Goal: Information Seeking & Learning: Learn about a topic

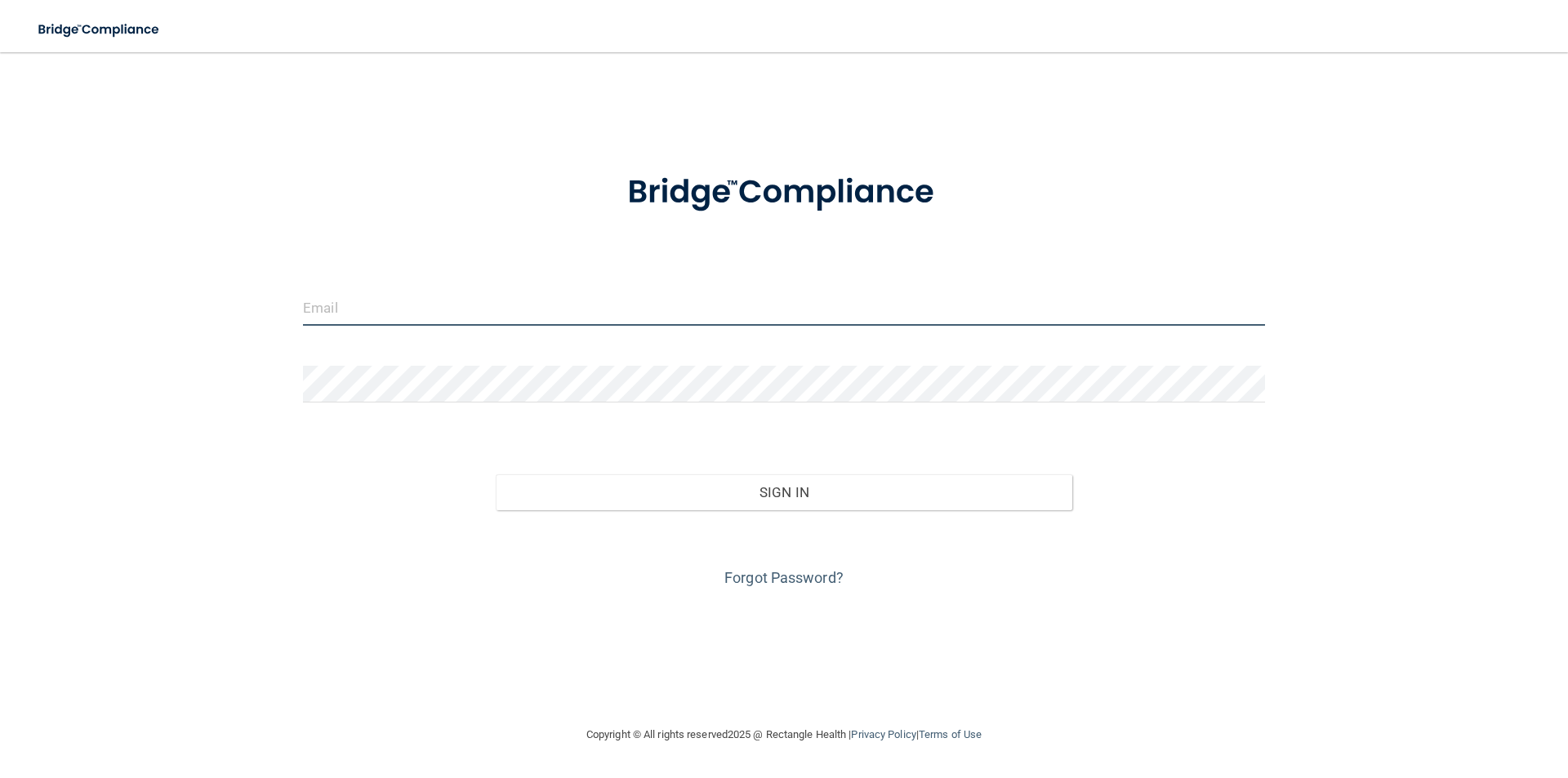
type input "[PERSON_NAME][EMAIL_ADDRESS][DOMAIN_NAME]"
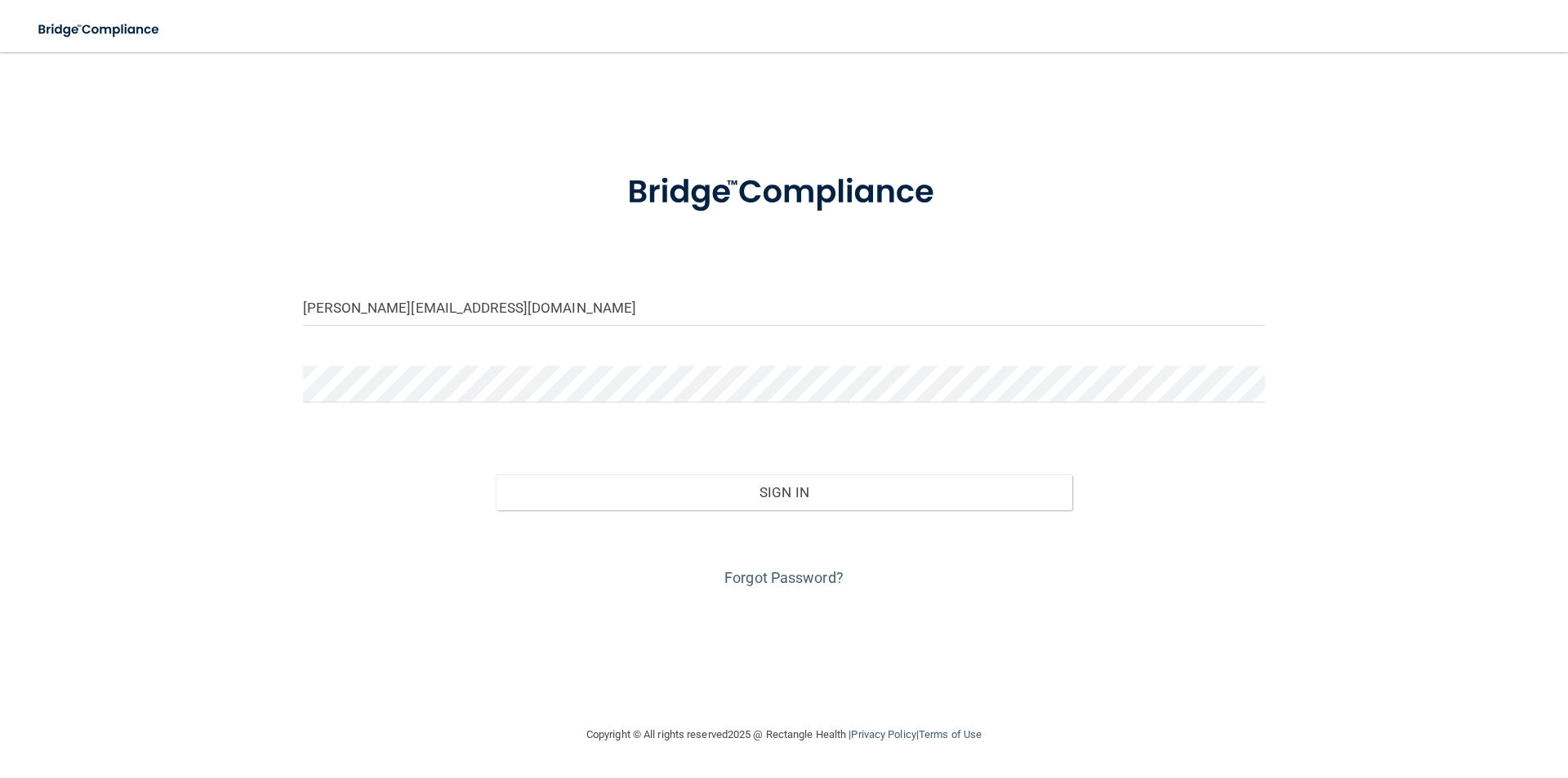
click at [604, 280] on div "Forgot Password?" at bounding box center [784, 552] width 986 height 82
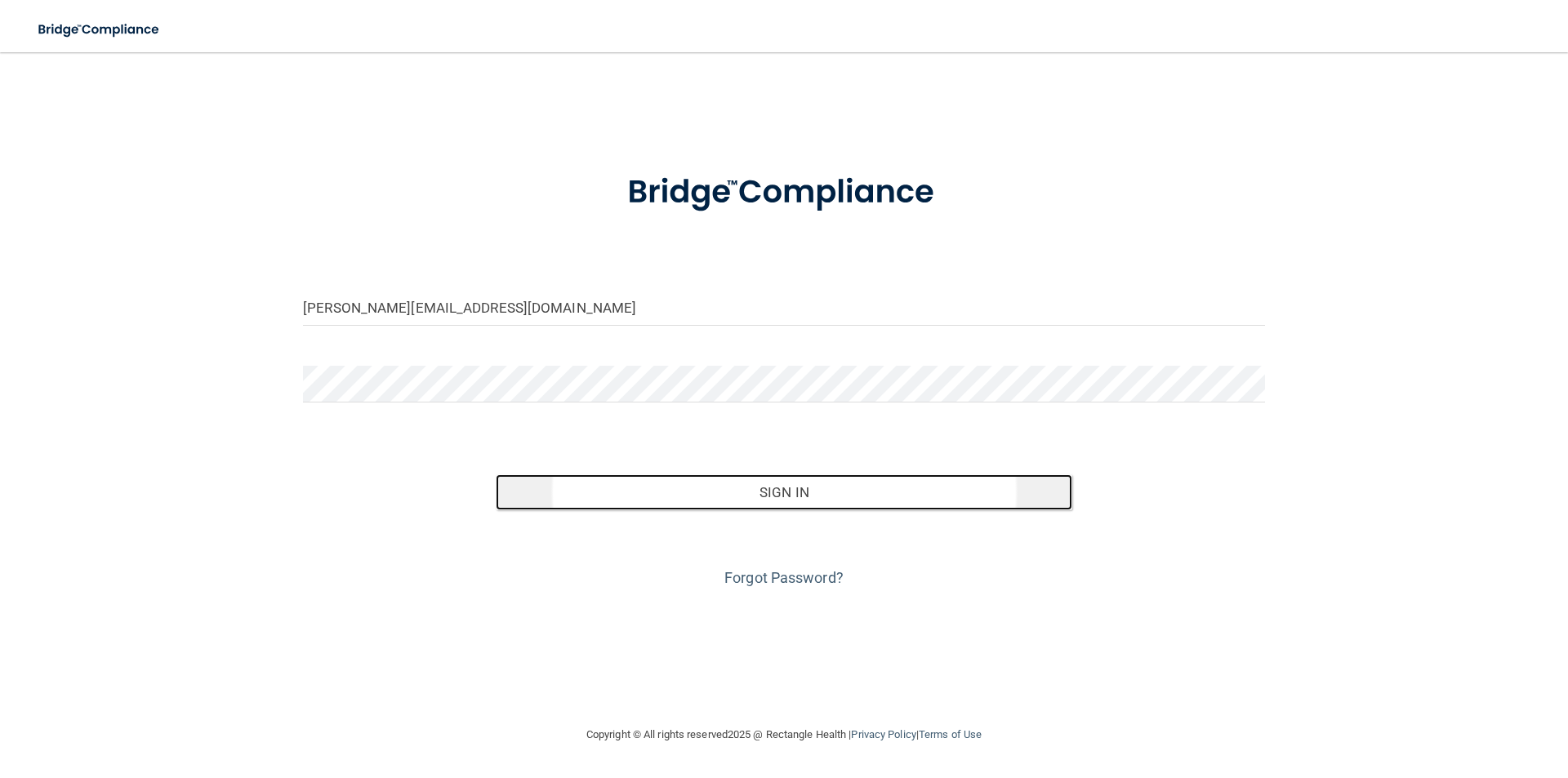
click at [604, 280] on button "Sign In" at bounding box center [784, 493] width 578 height 36
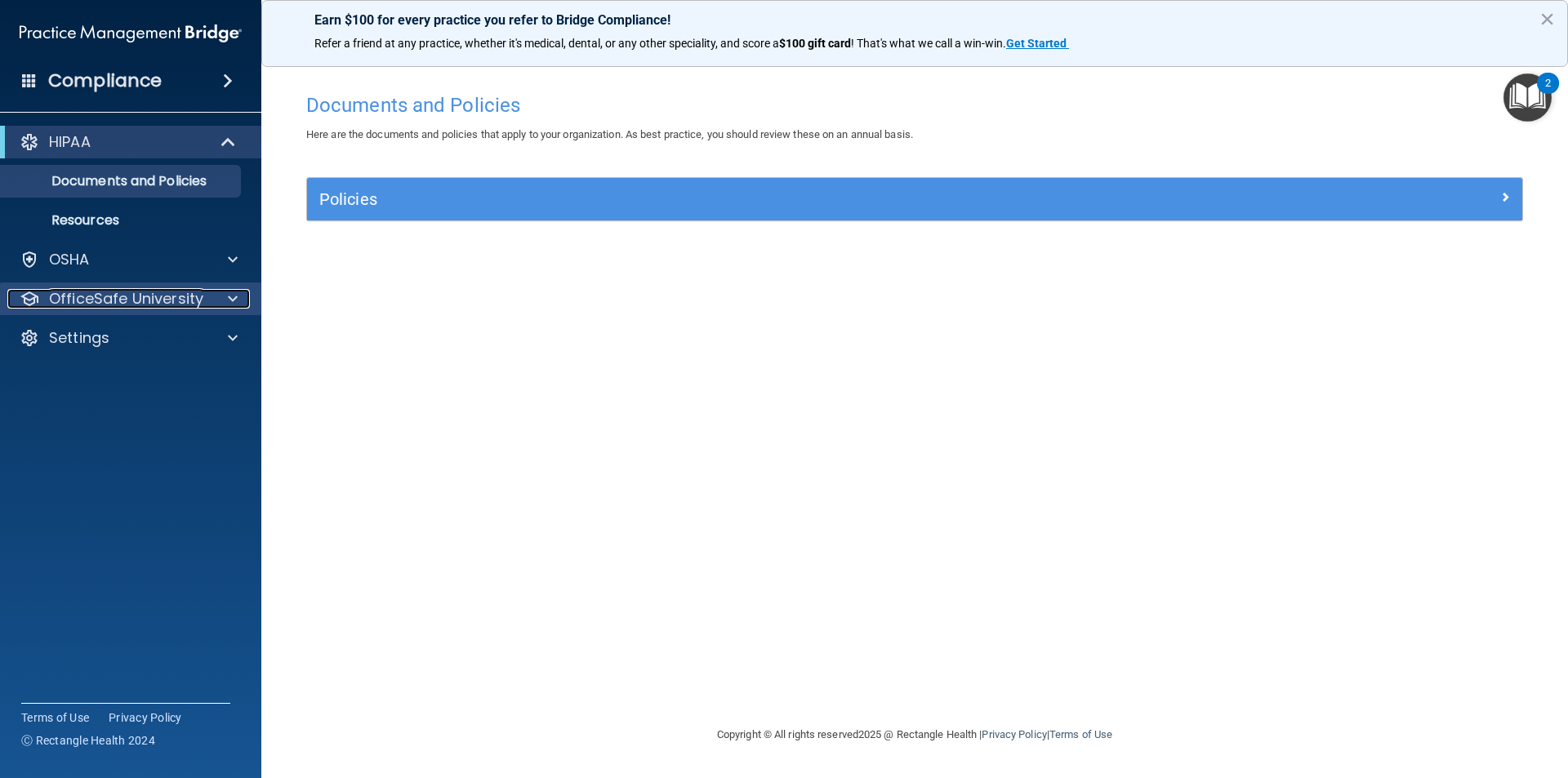
click at [152, 280] on p "OfficeSafe University" at bounding box center [126, 299] width 154 height 20
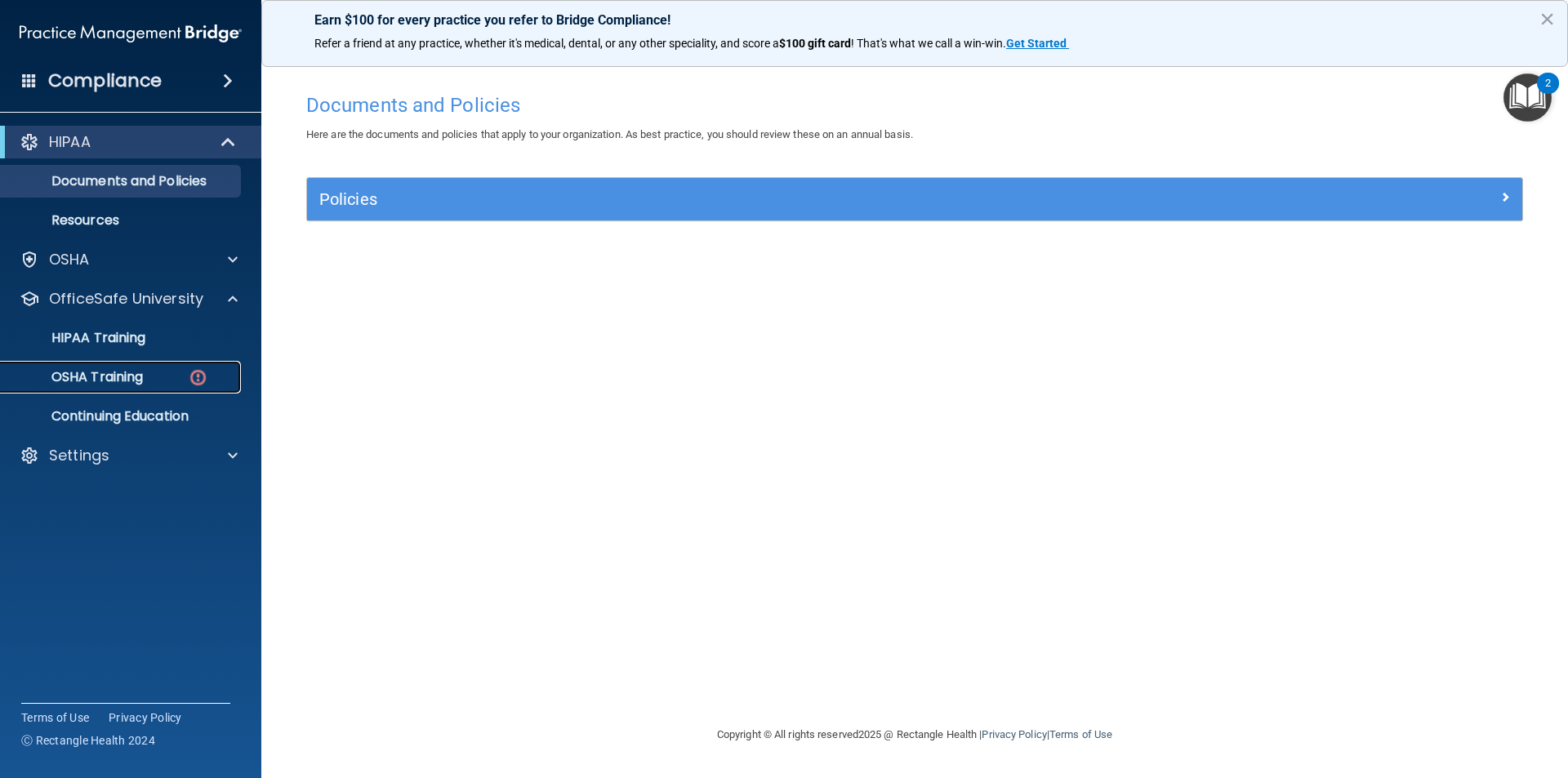
click at [170, 280] on link "OSHA Training" at bounding box center [112, 378] width 257 height 33
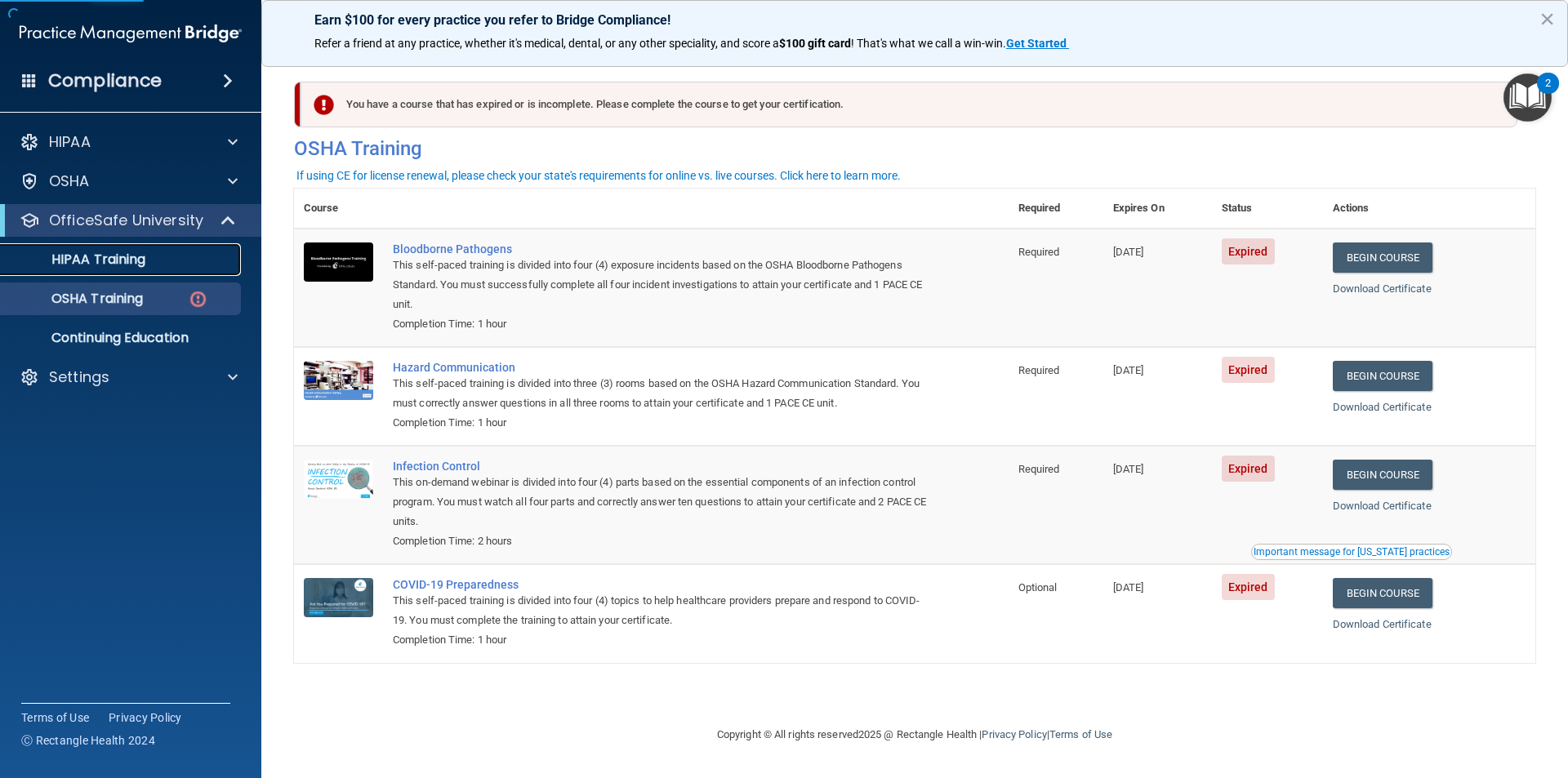
click at [146, 265] on p "HIPAA Training" at bounding box center [78, 260] width 135 height 16
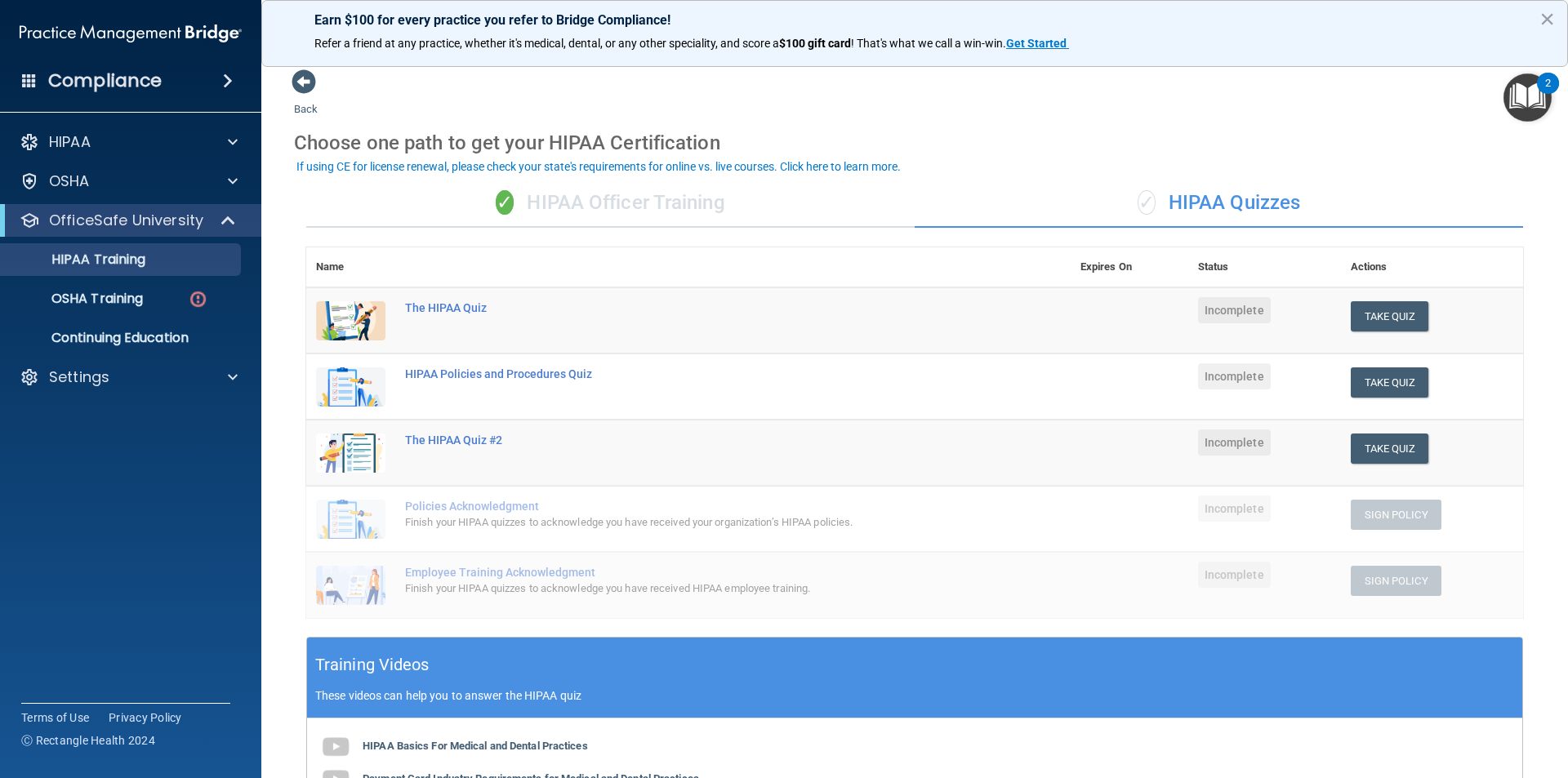
click at [604, 197] on span "✓" at bounding box center [1147, 202] width 18 height 24
click at [150, 280] on div "OSHA Training" at bounding box center [122, 299] width 223 height 16
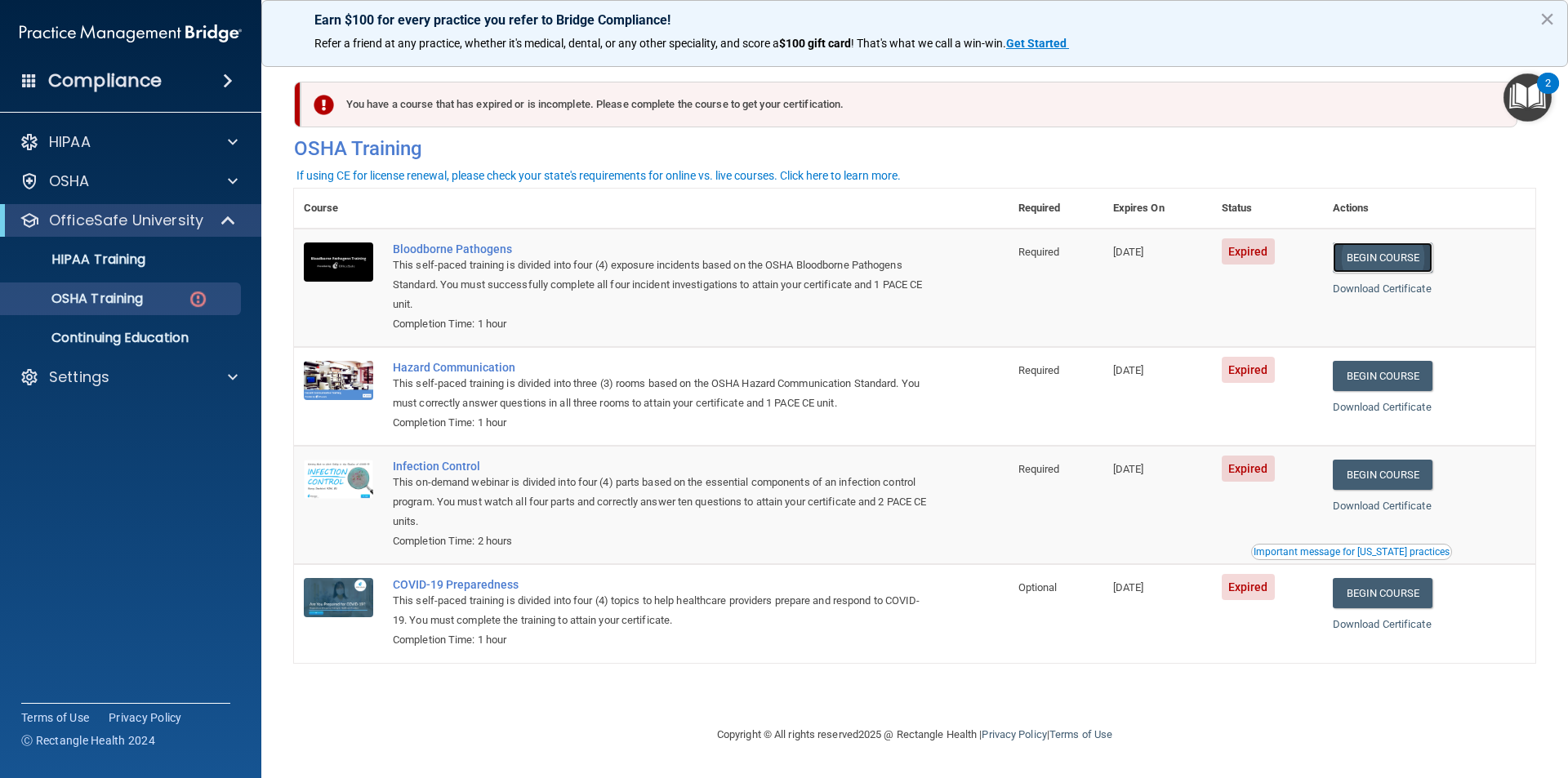
click at [604, 261] on link "Begin Course" at bounding box center [1383, 257] width 100 height 30
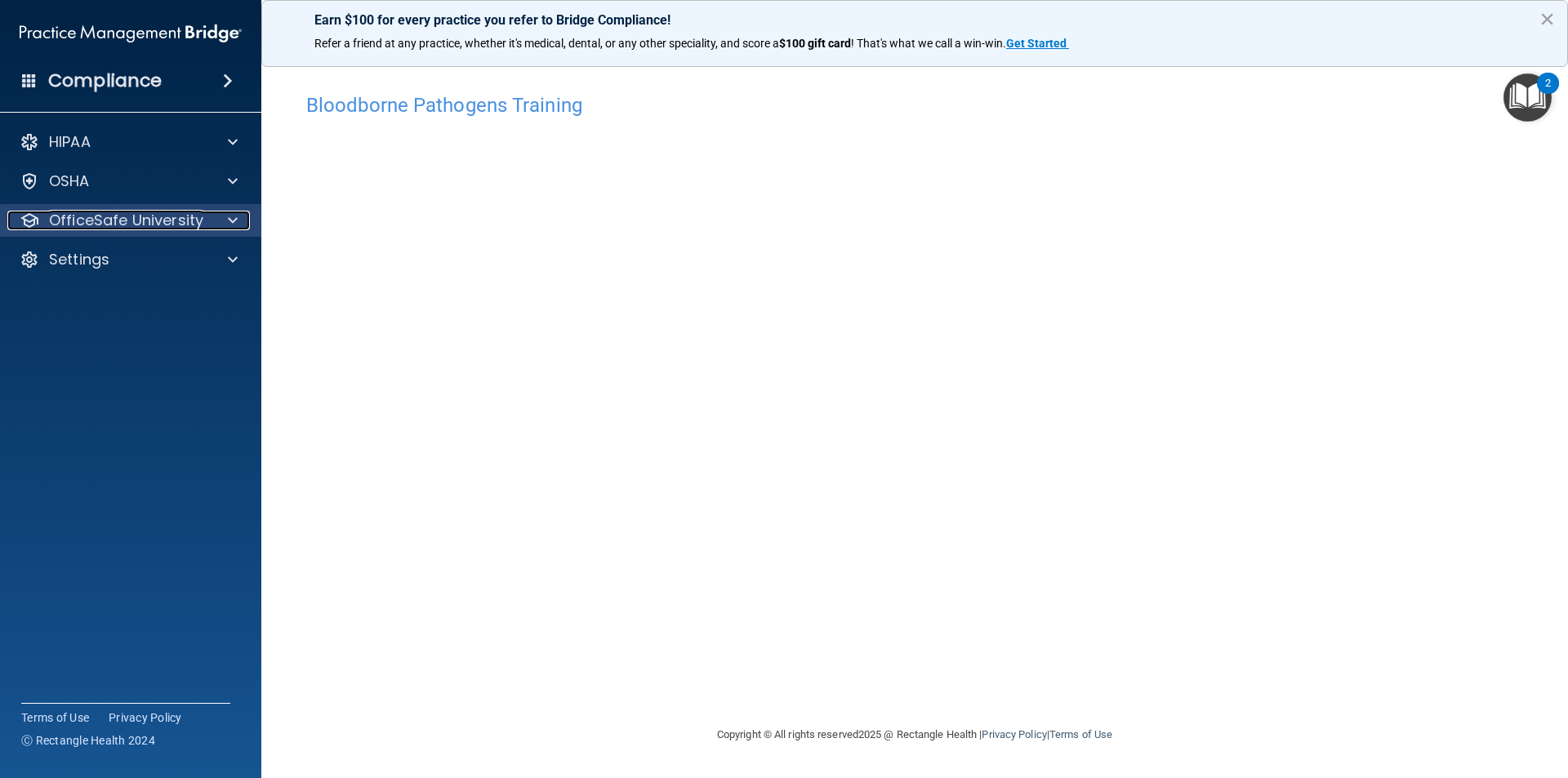
click at [93, 225] on p "OfficeSafe University" at bounding box center [126, 221] width 154 height 20
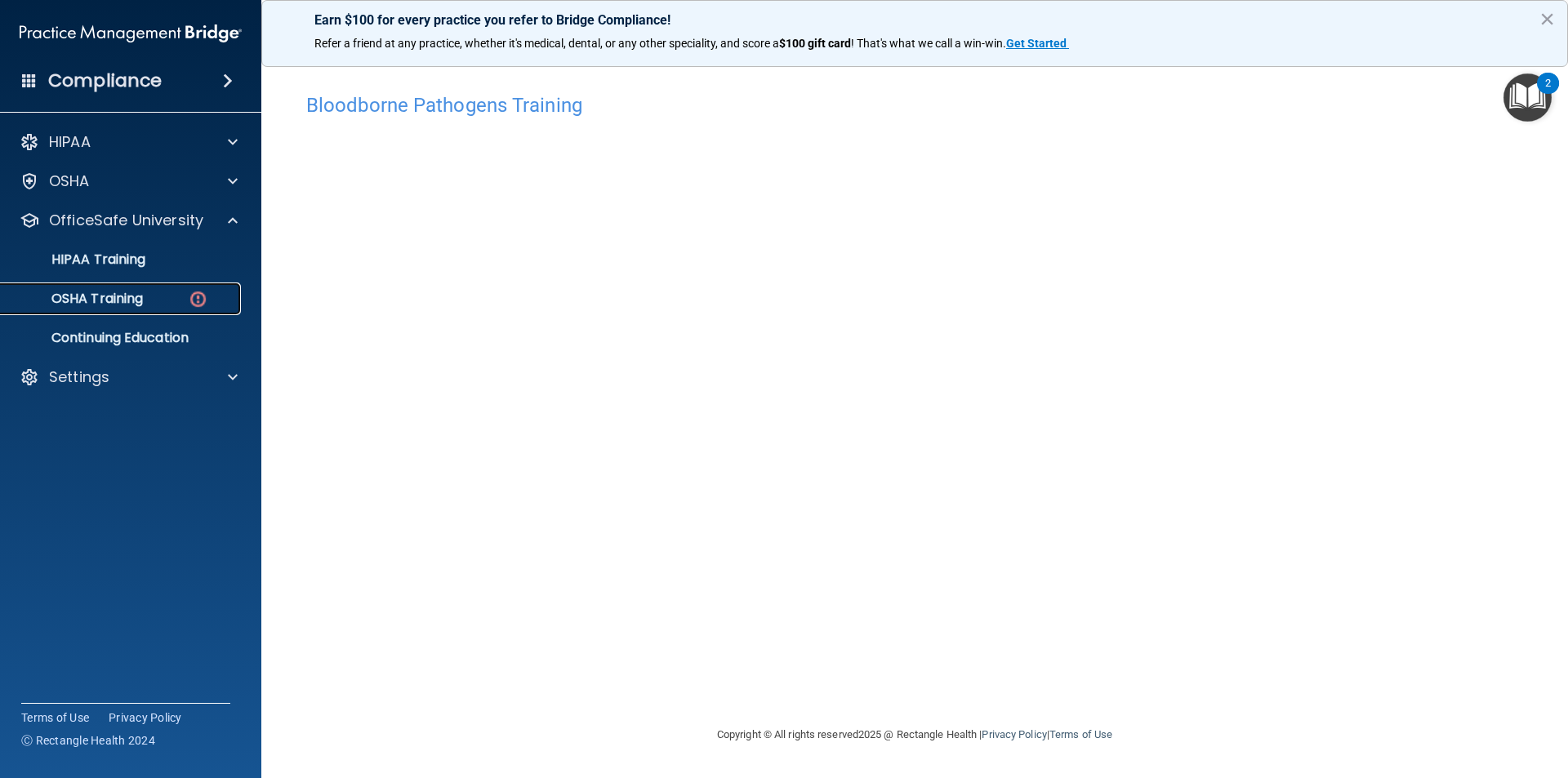
click at [178, 295] on div "OSHA Training" at bounding box center [122, 299] width 223 height 16
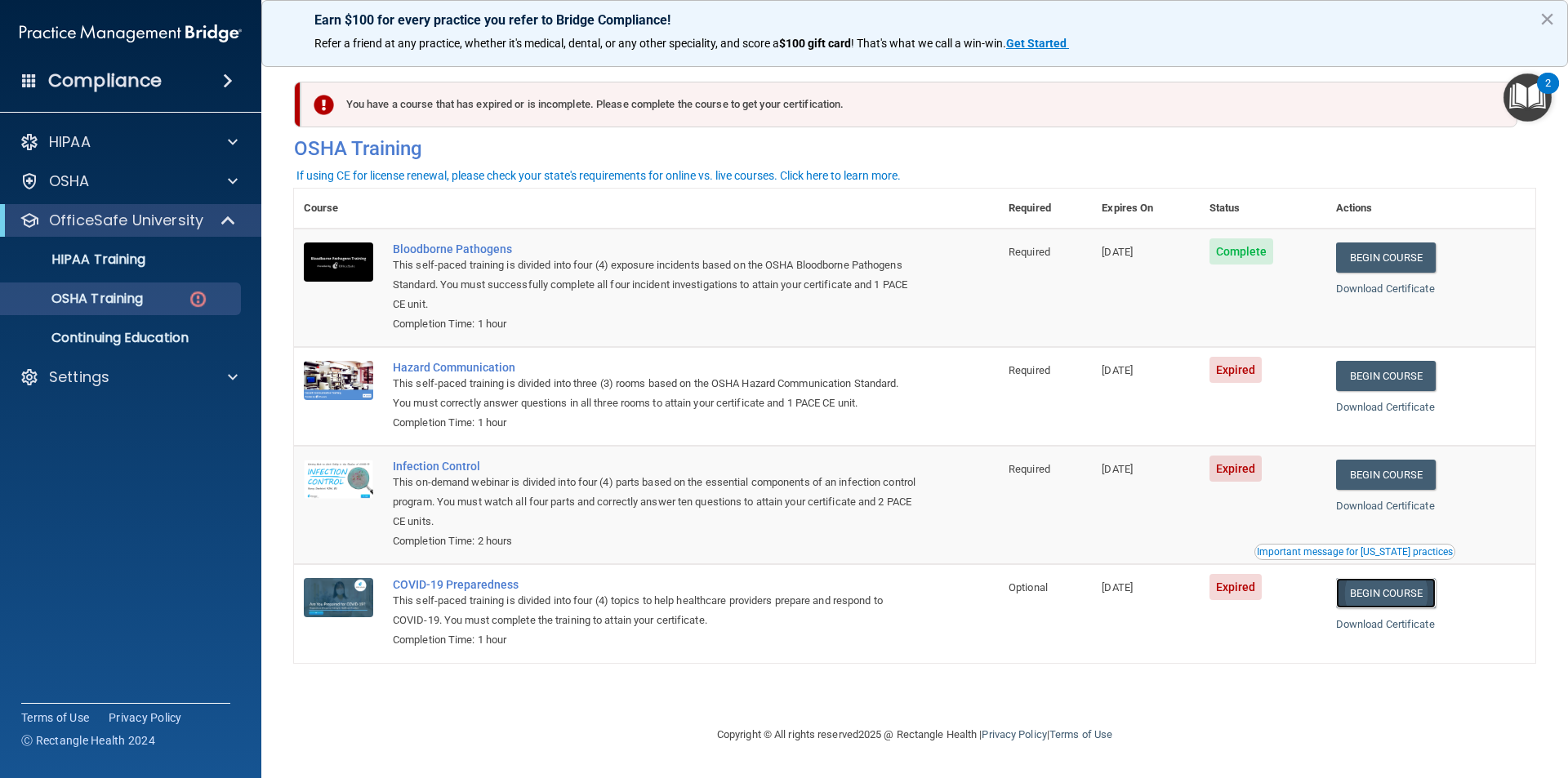
click at [1392, 599] on link "Begin Course" at bounding box center [1386, 592] width 100 height 30
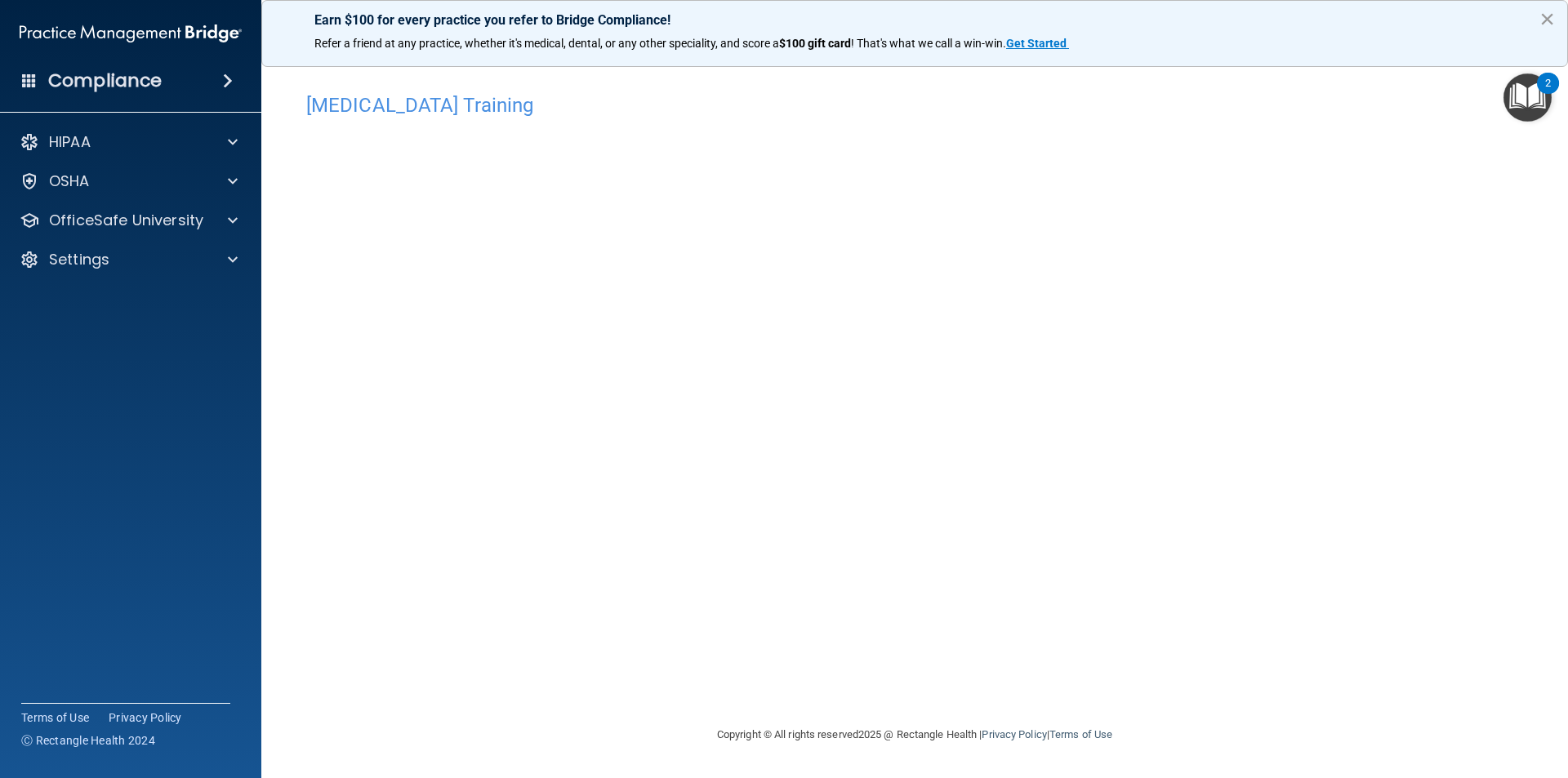
click at [1542, 21] on button "×" at bounding box center [1547, 18] width 15 height 26
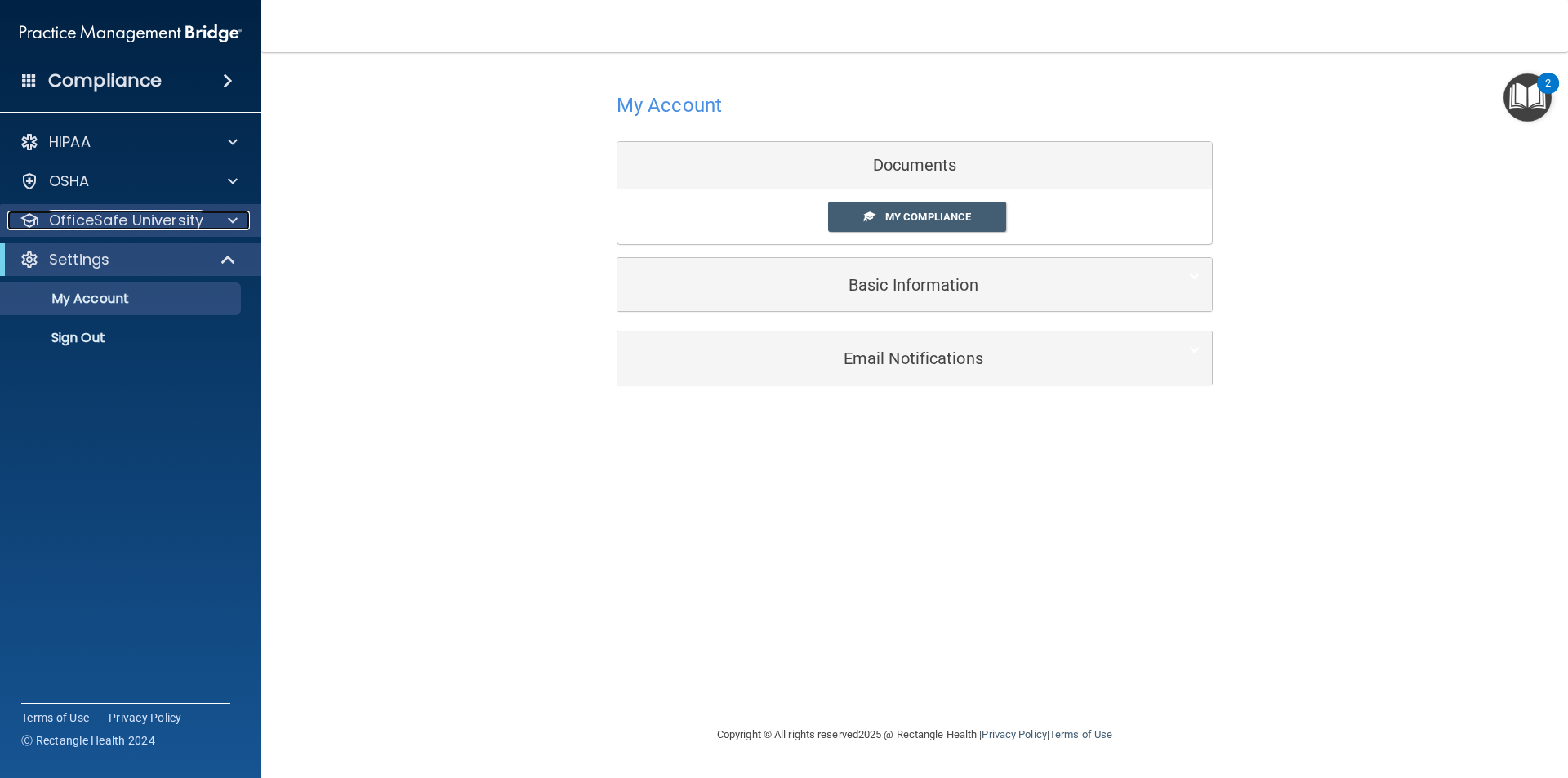
click at [149, 229] on p "OfficeSafe University" at bounding box center [126, 221] width 154 height 20
